Goal: Task Accomplishment & Management: Manage account settings

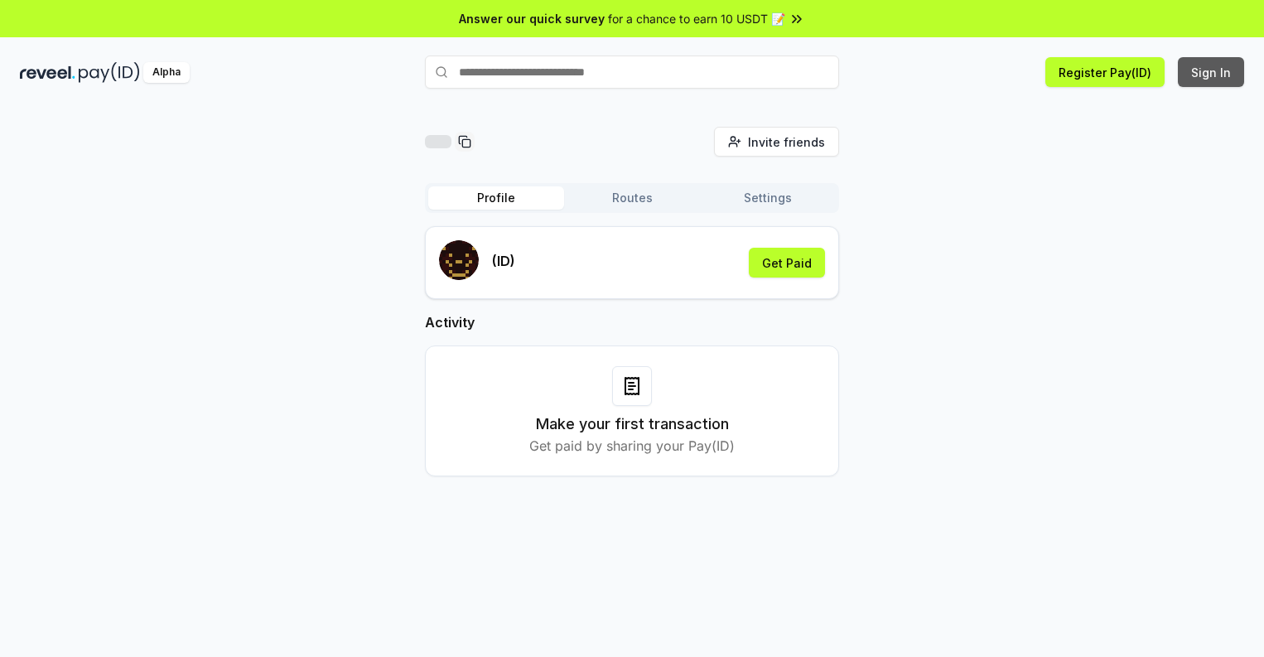
click at [1211, 72] on button "Sign In" at bounding box center [1210, 72] width 66 height 30
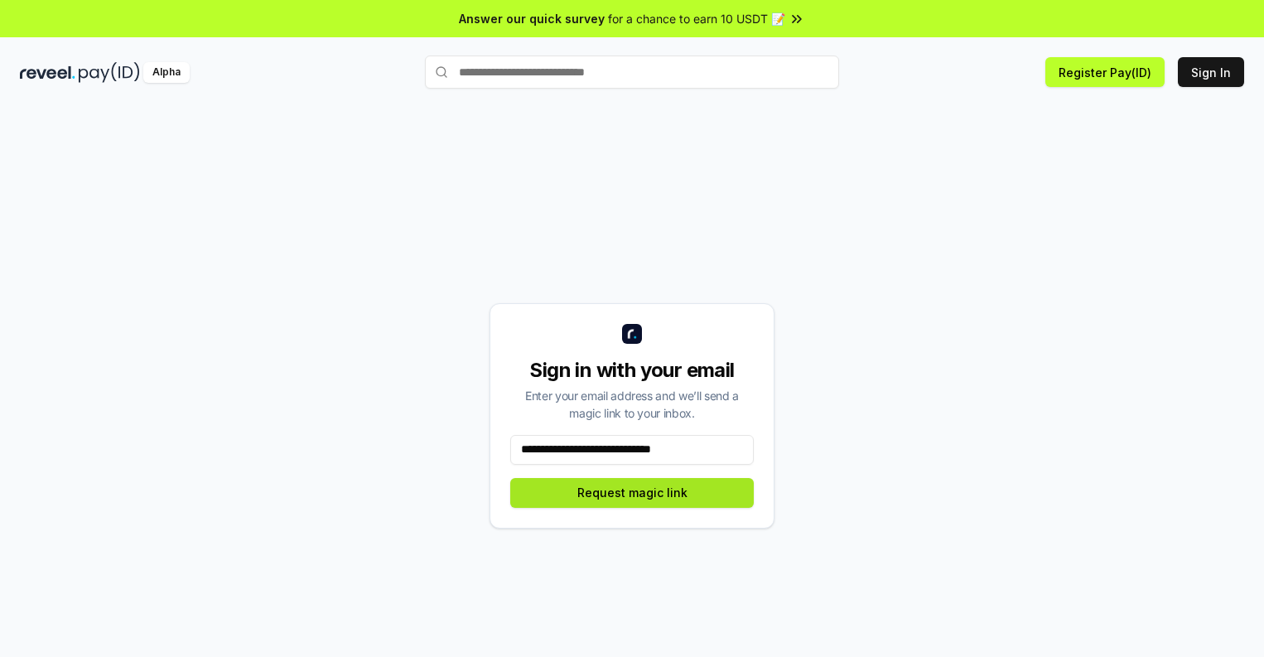
type input "**********"
click at [632, 492] on button "Request magic link" at bounding box center [631, 493] width 243 height 30
